Goal: Find specific page/section: Find specific page/section

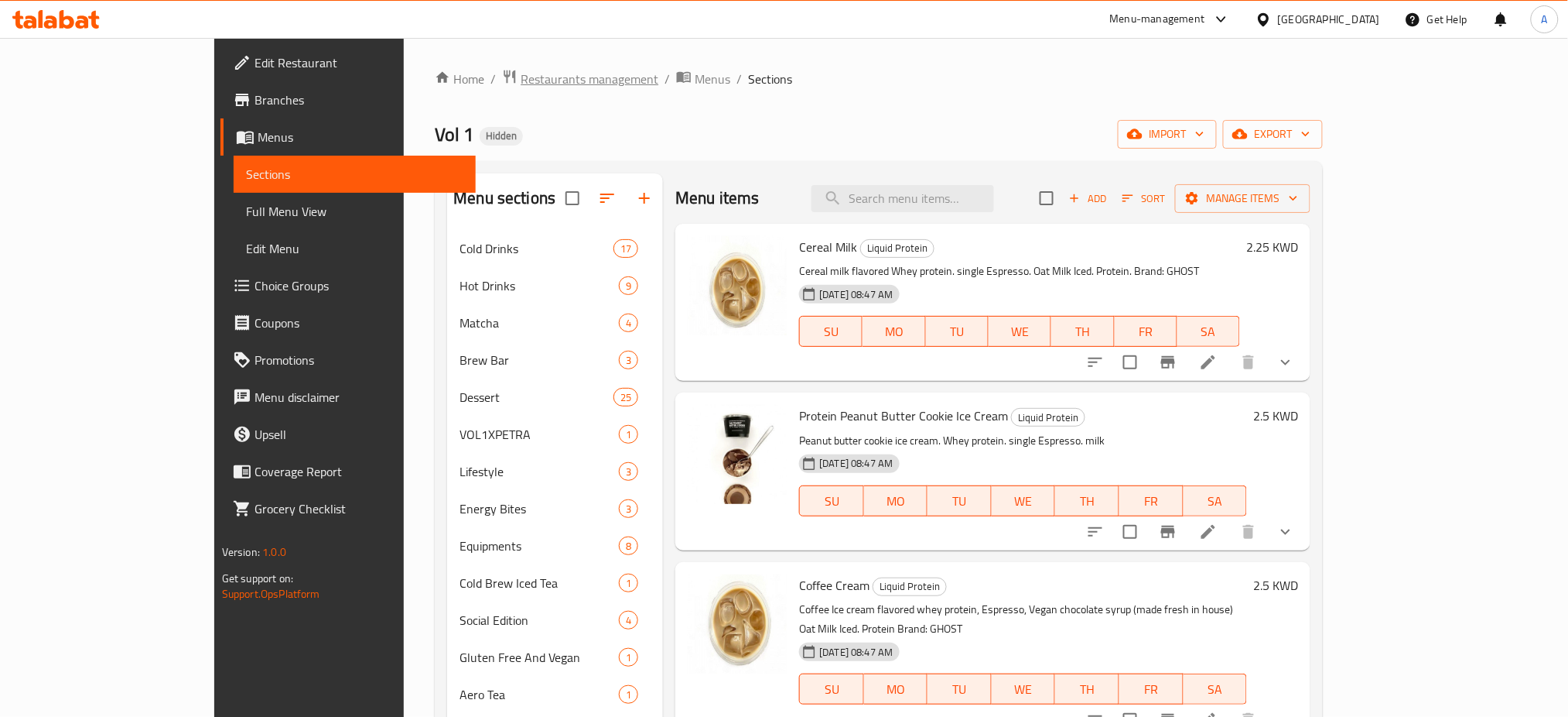
click at [521, 82] on span "Restaurants management" at bounding box center [590, 79] width 138 height 19
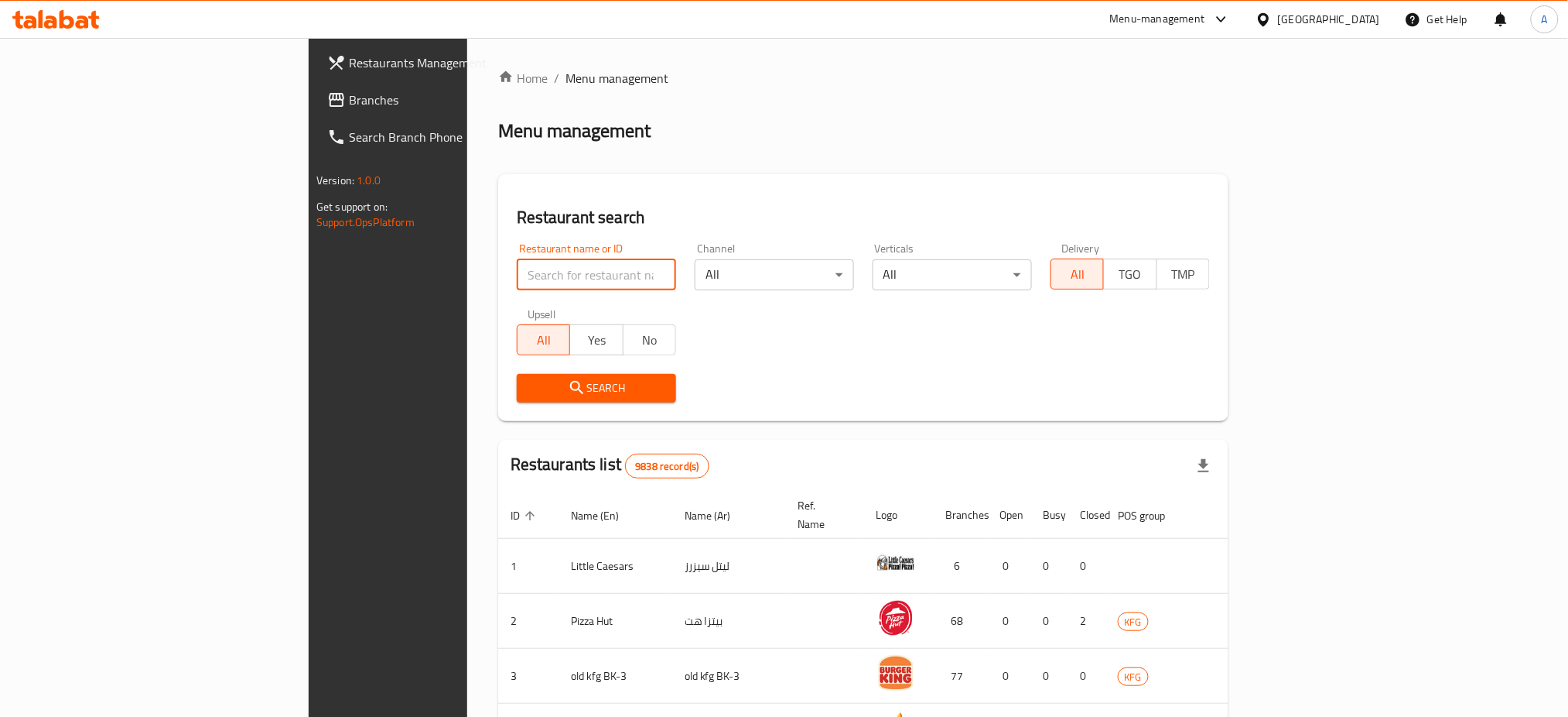
click at [517, 271] on input "search" at bounding box center [596, 275] width 159 height 31
paste input "Stories Bakehouse & Coffee"
type input "Stories Bakehouse & Coffee"
click at [529, 394] on span "Search" at bounding box center [597, 388] width 135 height 20
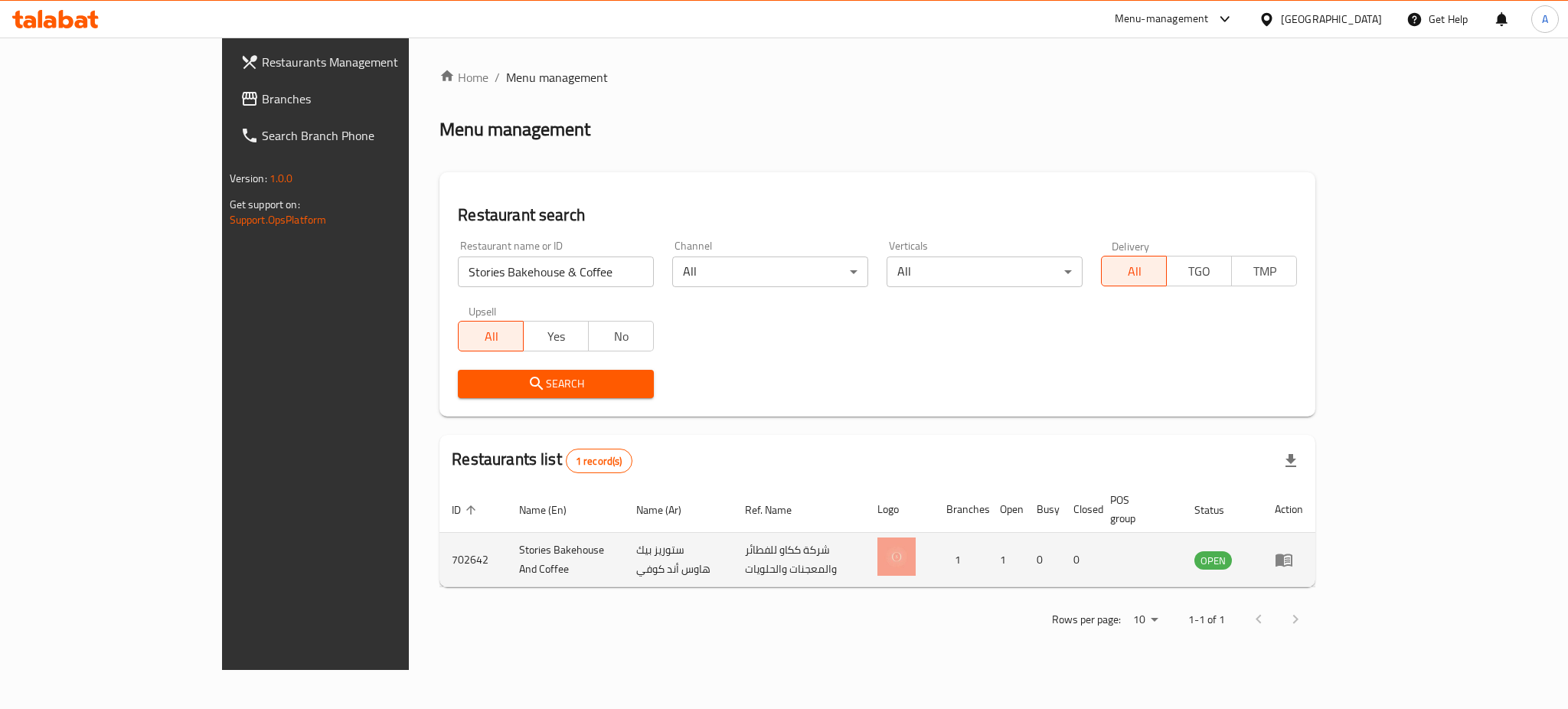
click at [1315, 553] on td "enhanced table" at bounding box center [1289, 560] width 53 height 54
click at [1303, 551] on link "enhanced table" at bounding box center [1289, 560] width 29 height 19
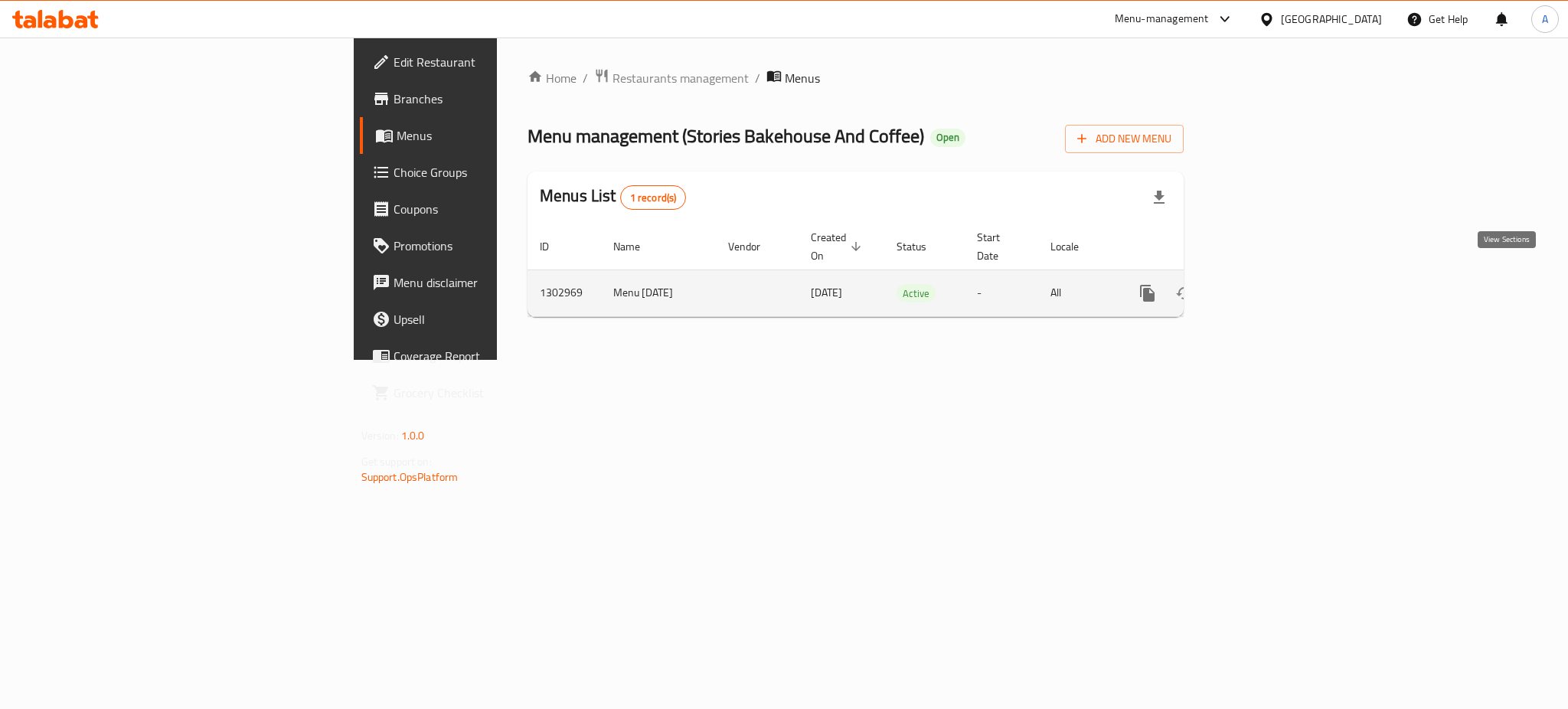
click at [1265, 286] on icon "enhanced table" at bounding box center [1258, 293] width 14 height 14
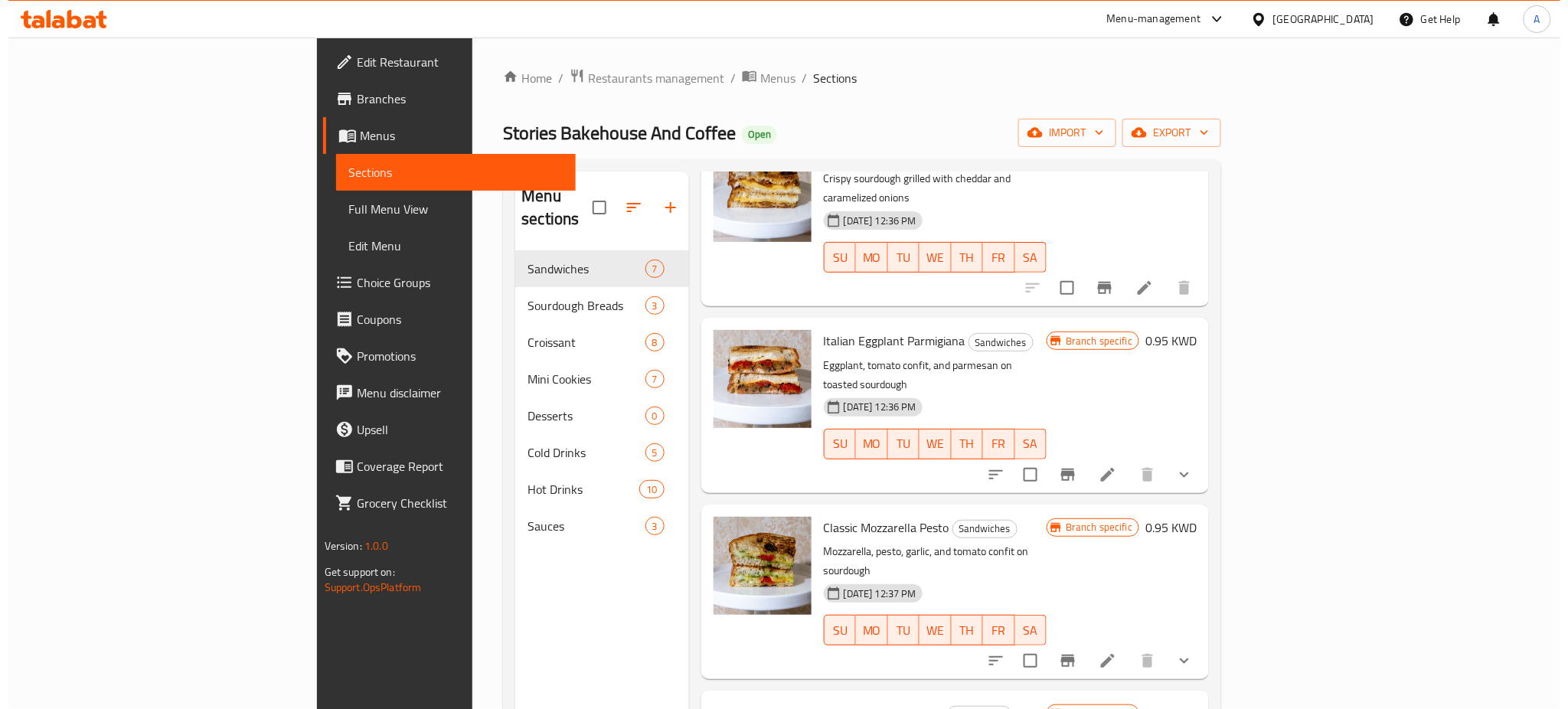
scroll to position [499, 0]
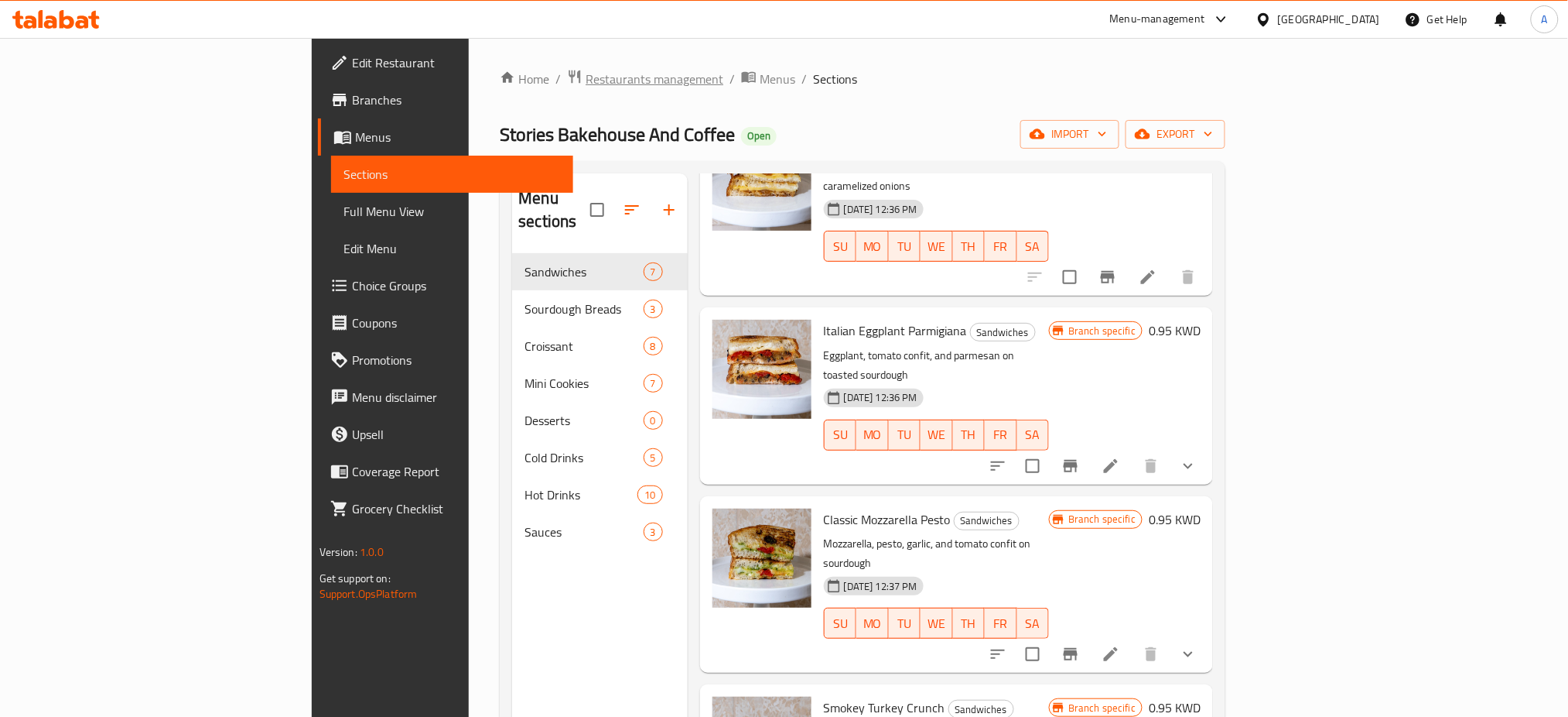
click at [586, 82] on span "Restaurants management" at bounding box center [655, 79] width 138 height 19
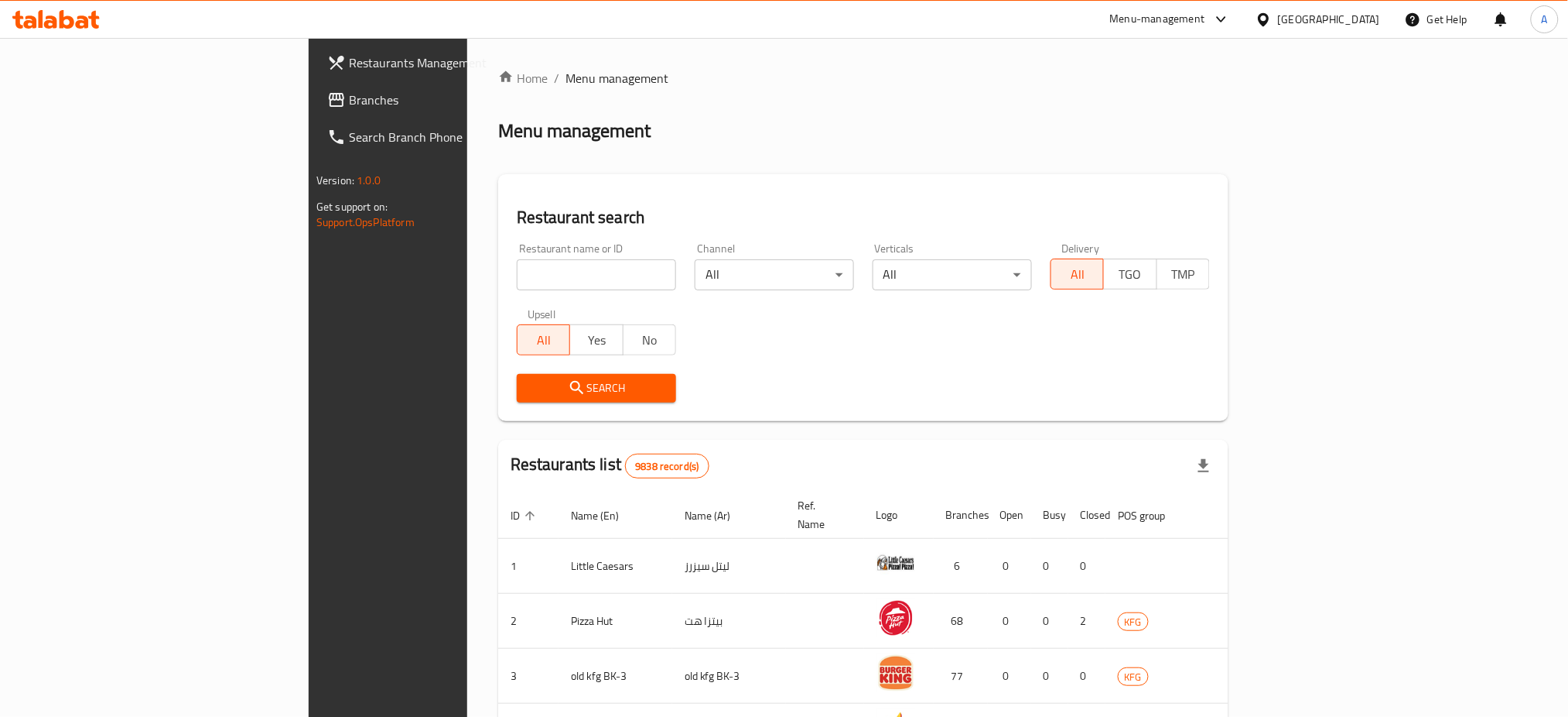
click at [517, 261] on input "search" at bounding box center [596, 275] width 159 height 31
paste input "Stories Bakehouse & Coffee"
type input "Stories Bakehouse & Coffee"
click at [517, 398] on button "Search" at bounding box center [596, 388] width 159 height 29
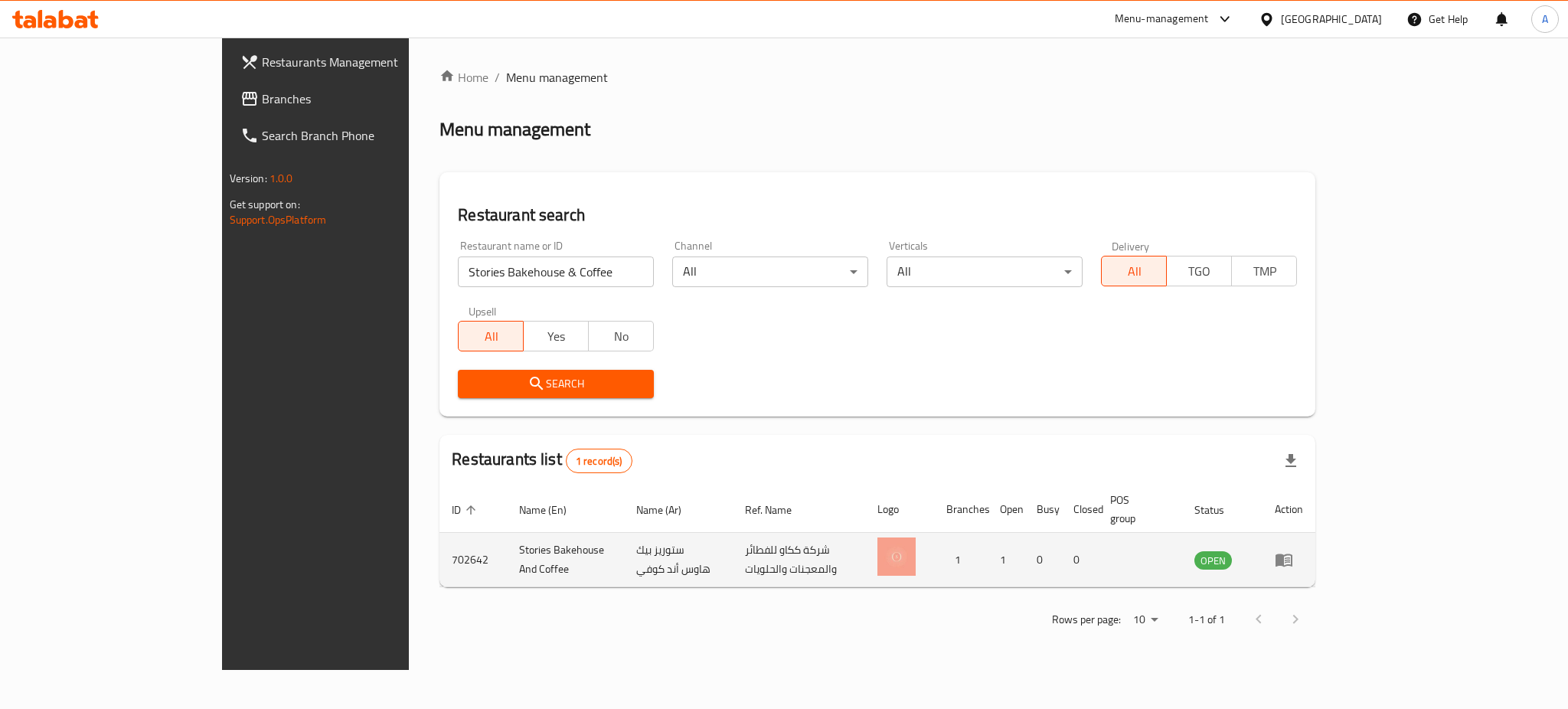
click at [439, 550] on td "702642" at bounding box center [472, 560] width 67 height 54
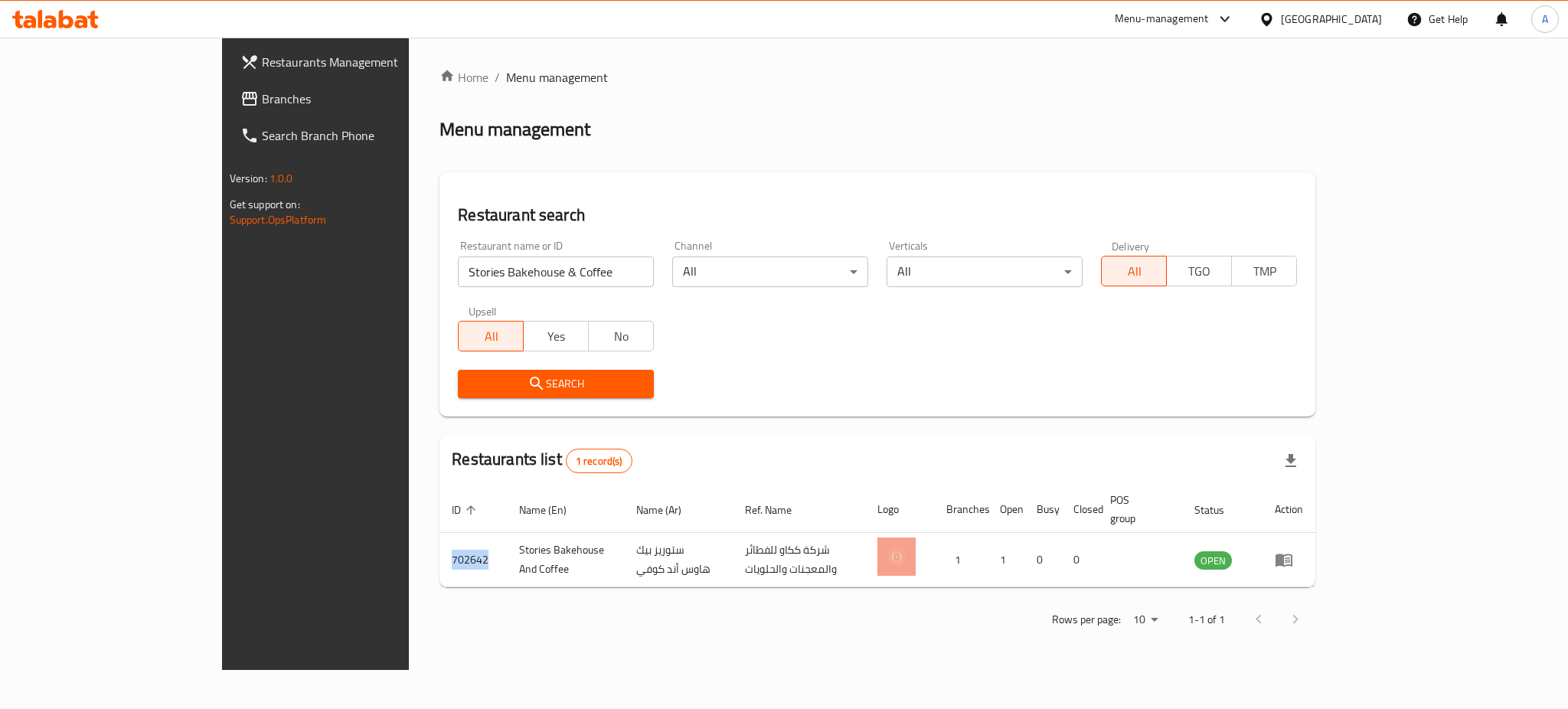
copy td "702642"
